Goal: Task Accomplishment & Management: Manage account settings

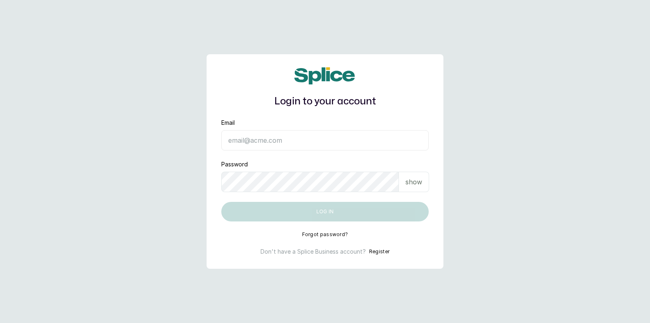
type input "[EMAIL_ADDRESS][DOMAIN_NAME]"
click at [306, 213] on button "Log in" at bounding box center [324, 212] width 207 height 20
